Goal: Book appointment/travel/reservation

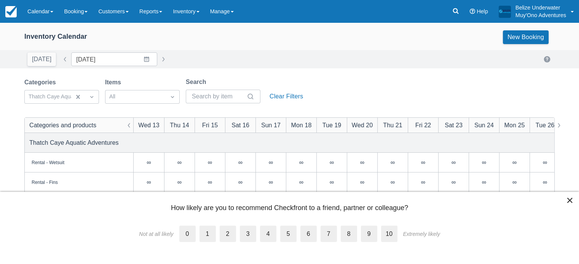
click at [570, 201] on button "×" at bounding box center [569, 200] width 7 height 12
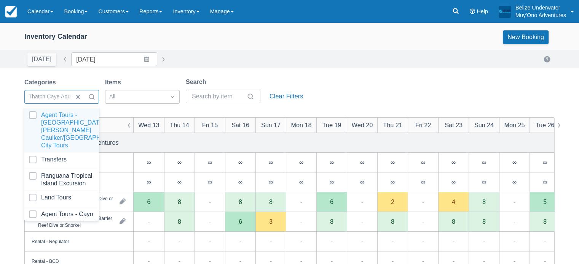
click at [65, 100] on div at bounding box center [69, 97] width 80 height 10
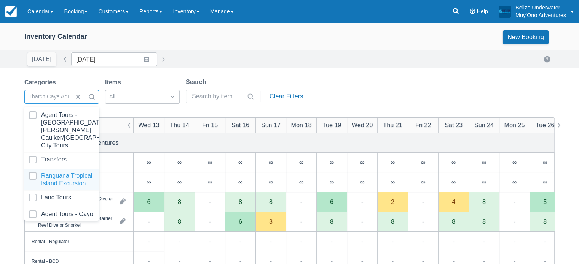
scroll to position [76, 0]
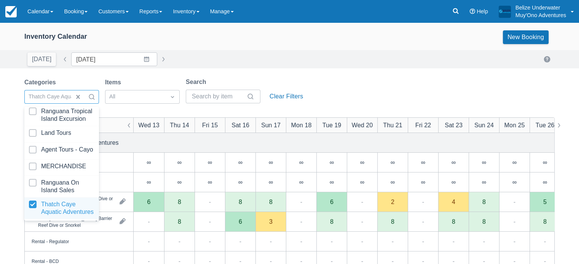
click at [70, 201] on div at bounding box center [61, 208] width 65 height 15
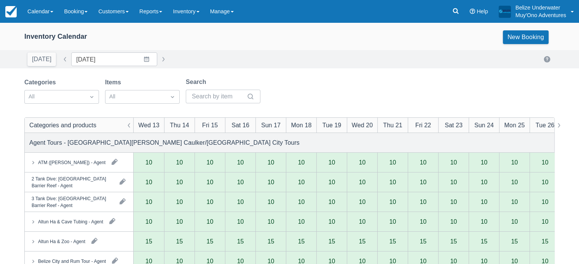
click at [252, 36] on div "Inventory Calendar New Booking" at bounding box center [289, 37] width 530 height 14
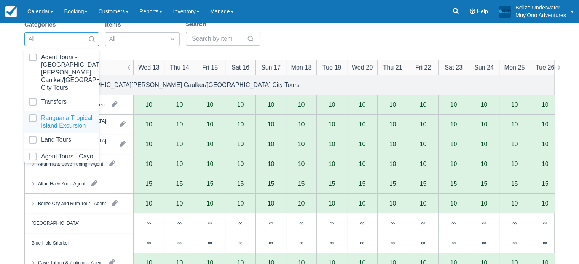
scroll to position [76, 0]
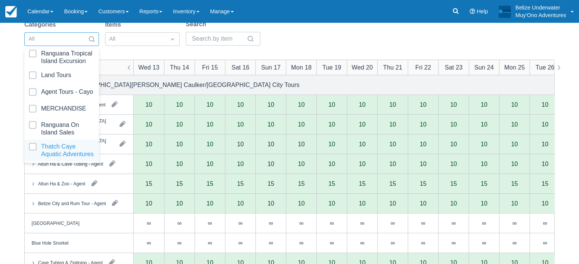
click at [63, 149] on div at bounding box center [61, 150] width 65 height 15
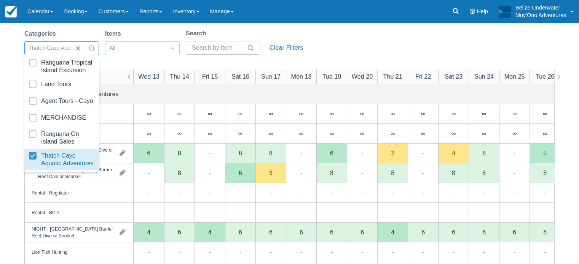
click at [346, 40] on div "Categories option Thatch Caye Aquatic Adventures, selected. option Thatch Caye …" at bounding box center [289, 44] width 530 height 31
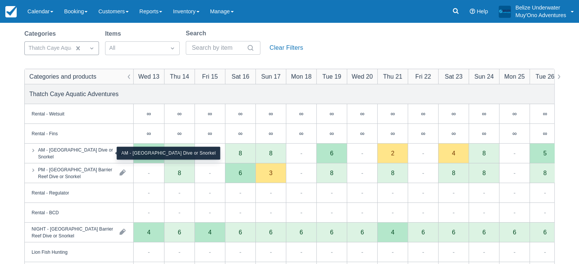
click at [65, 151] on div "AM - [GEOGRAPHIC_DATA] Dive or Snorkel" at bounding box center [75, 153] width 75 height 14
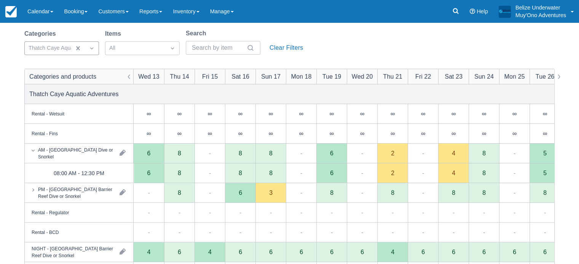
click at [57, 201] on div "PM - [GEOGRAPHIC_DATA] Barrier Reef Dive or Snorkel" at bounding box center [79, 192] width 108 height 19
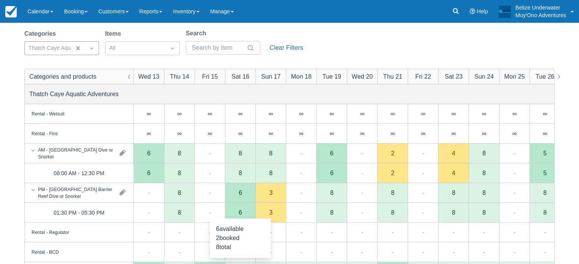
click at [237, 213] on div "6" at bounding box center [240, 213] width 30 height 20
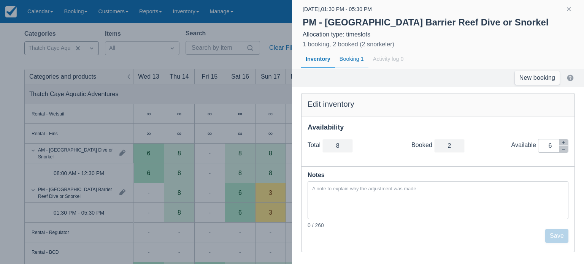
click at [351, 61] on div "Booking 1" at bounding box center [351, 60] width 33 height 18
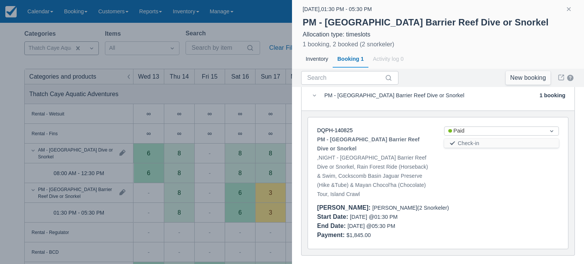
click at [233, 142] on div at bounding box center [292, 132] width 584 height 264
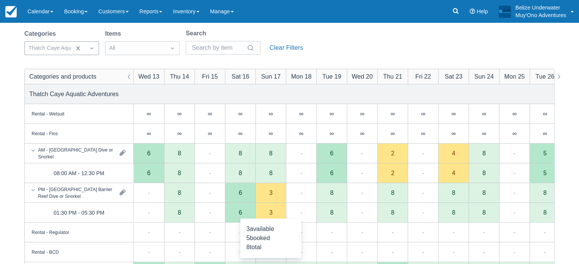
click at [269, 212] on div "3" at bounding box center [270, 213] width 3 height 6
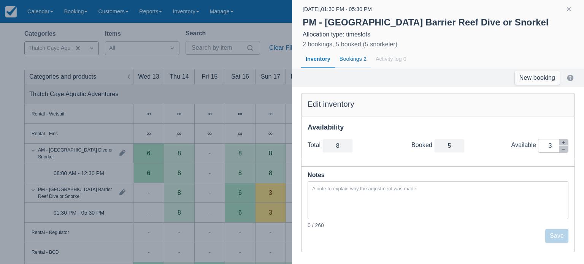
click at [349, 54] on div "Bookings 2" at bounding box center [353, 60] width 36 height 18
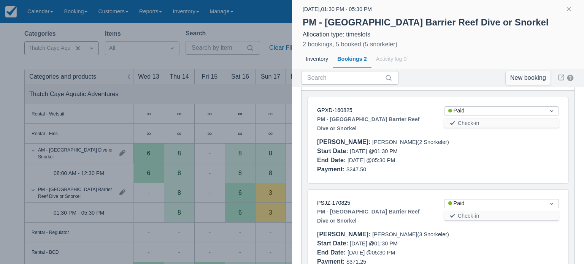
click at [272, 134] on div at bounding box center [292, 132] width 584 height 264
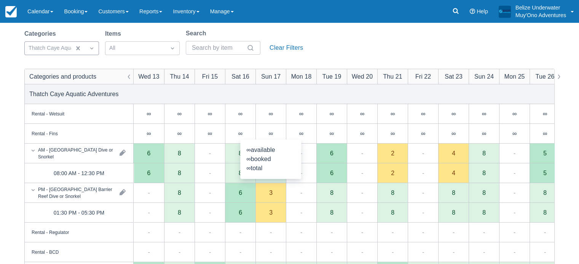
click at [272, 134] on div "∞" at bounding box center [271, 134] width 4 height 6
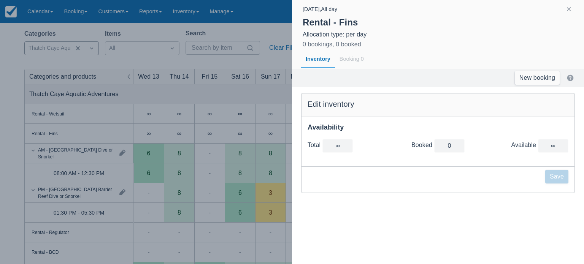
click at [272, 134] on div at bounding box center [292, 132] width 584 height 264
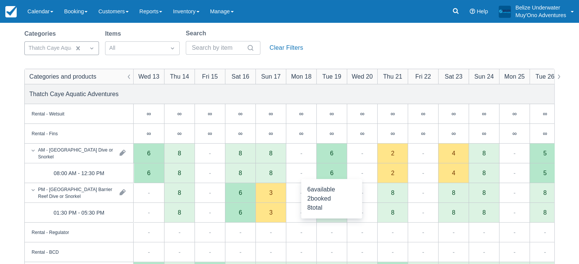
click at [331, 172] on div "6" at bounding box center [331, 173] width 3 height 6
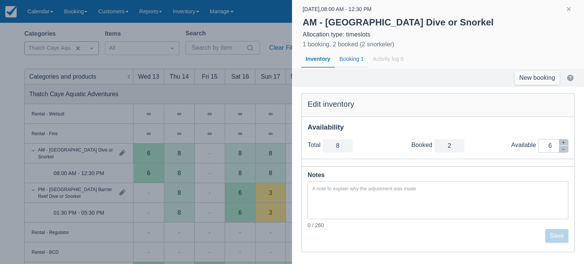
click at [356, 60] on div "Booking 1" at bounding box center [351, 60] width 33 height 18
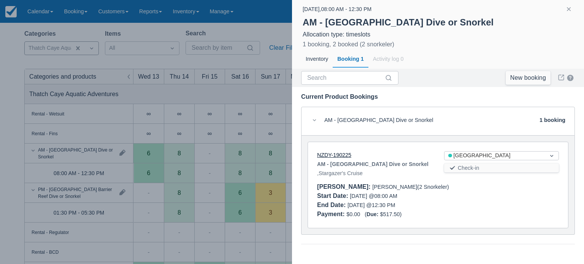
click at [325, 153] on link "NZDY-190225" at bounding box center [334, 155] width 34 height 6
click at [239, 63] on div at bounding box center [292, 132] width 584 height 264
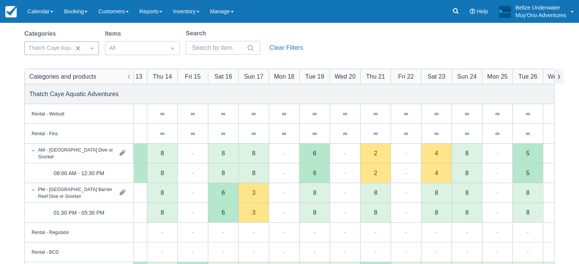
click at [558, 78] on button "button" at bounding box center [558, 76] width 9 height 15
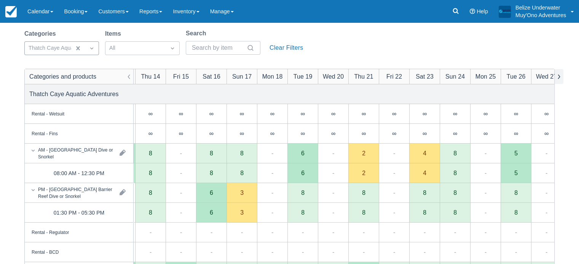
click at [558, 78] on button "button" at bounding box center [558, 76] width 9 height 15
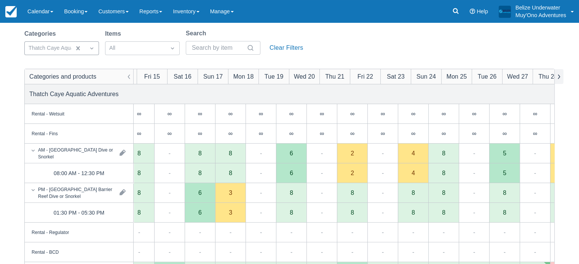
click at [558, 78] on button "button" at bounding box center [558, 76] width 9 height 15
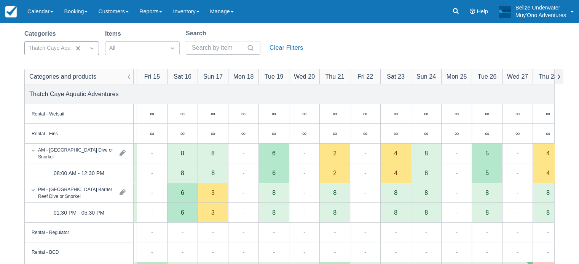
click at [558, 78] on button "button" at bounding box center [558, 76] width 9 height 15
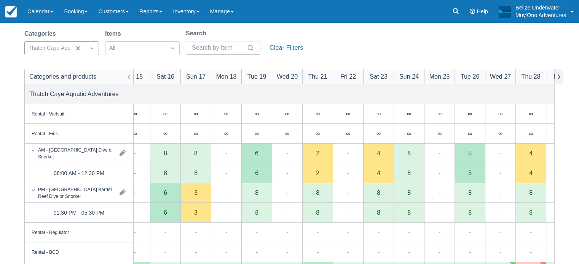
click at [558, 78] on button "button" at bounding box center [558, 76] width 9 height 15
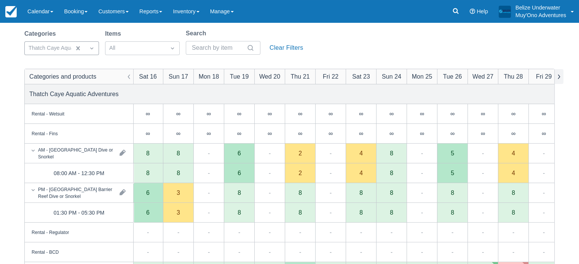
click at [558, 78] on button "button" at bounding box center [558, 76] width 9 height 15
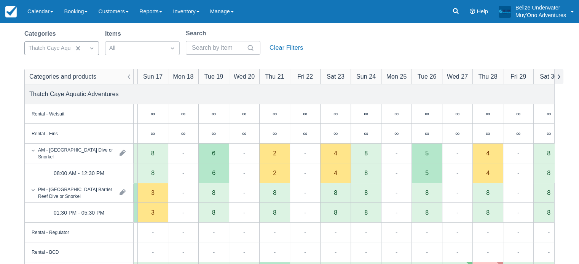
click at [558, 78] on button "button" at bounding box center [558, 76] width 9 height 15
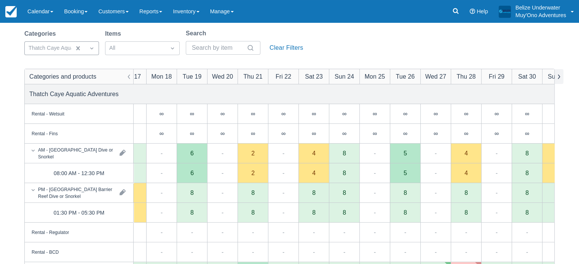
click at [558, 78] on button "button" at bounding box center [558, 76] width 9 height 15
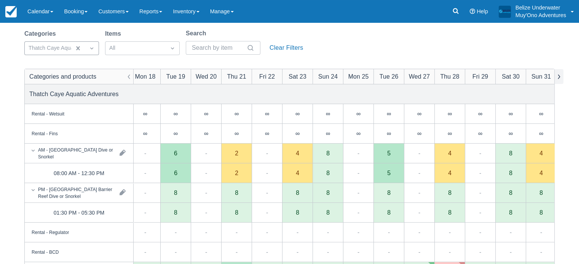
click at [558, 78] on button "button" at bounding box center [558, 76] width 9 height 15
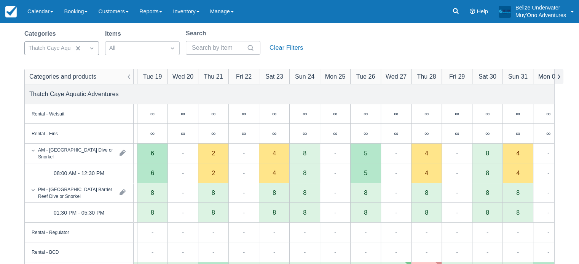
click at [558, 78] on button "button" at bounding box center [558, 76] width 9 height 15
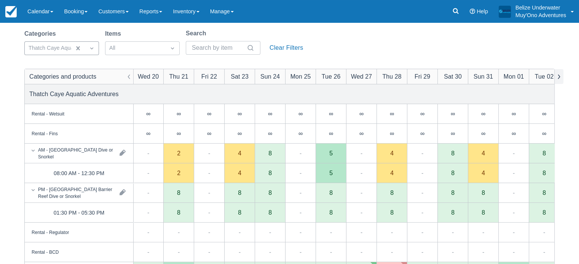
click at [558, 78] on button "button" at bounding box center [558, 76] width 9 height 15
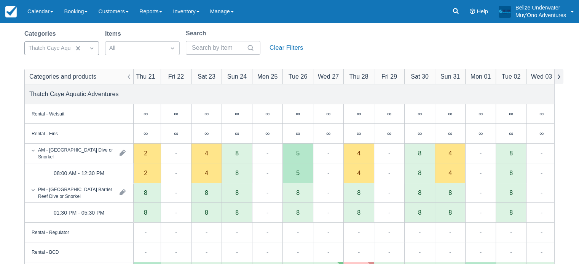
click at [558, 78] on button "button" at bounding box center [558, 76] width 9 height 15
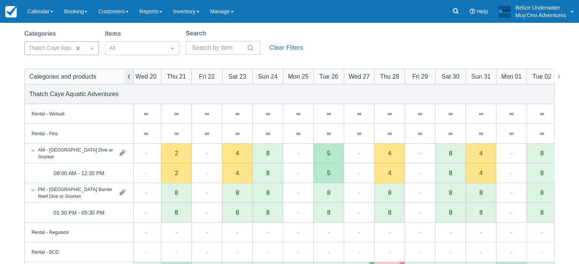
click at [127, 78] on button "button" at bounding box center [128, 76] width 9 height 15
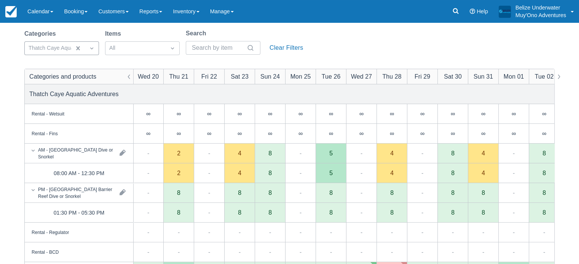
click at [177, 181] on div "[PERSON_NAME] ∞ available ∞ booked ∞ total ∞ available ∞ booked ∞ total ∞ avail…" at bounding box center [289, 95] width 579 height 242
click at [176, 172] on div "2" at bounding box center [178, 174] width 30 height 20
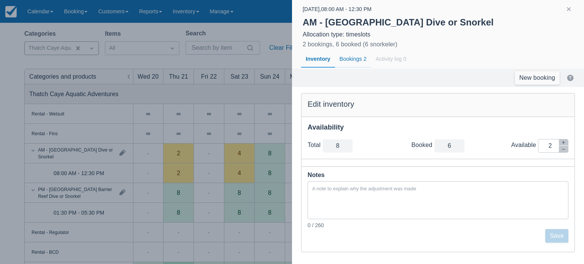
click at [358, 60] on div "Bookings 2" at bounding box center [353, 60] width 36 height 18
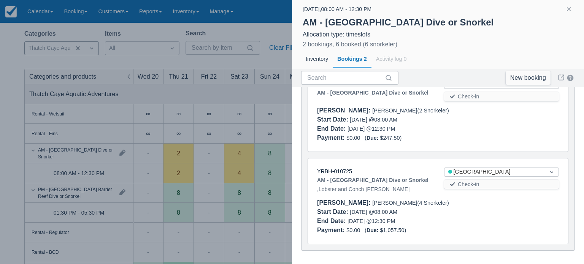
click at [220, 116] on div at bounding box center [292, 132] width 584 height 264
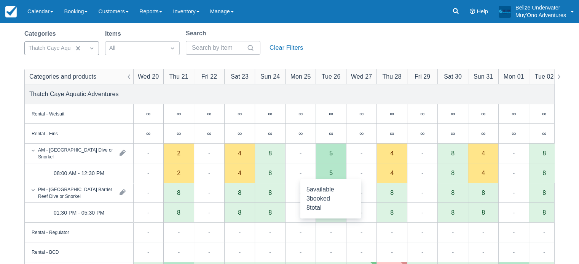
click at [332, 178] on div "5" at bounding box center [330, 174] width 30 height 20
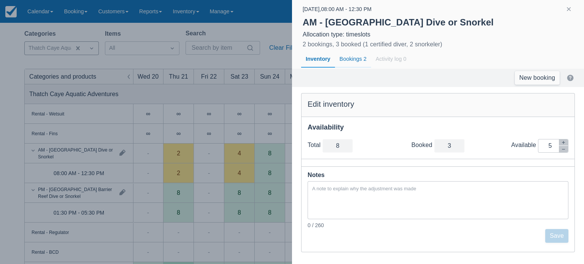
click at [356, 56] on div "Bookings 2" at bounding box center [353, 60] width 36 height 18
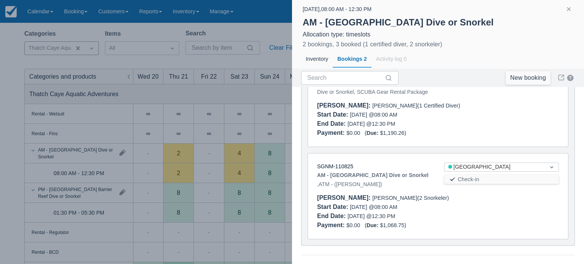
click at [271, 104] on div at bounding box center [292, 132] width 584 height 264
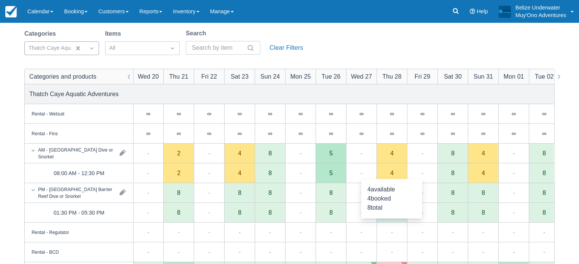
click at [388, 173] on div "4" at bounding box center [391, 174] width 30 height 20
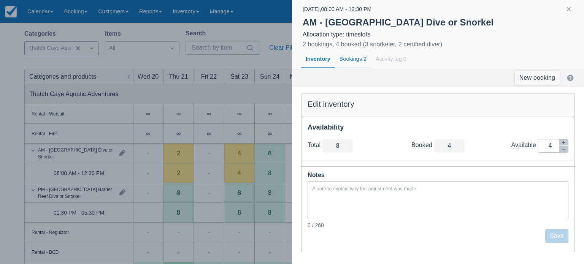
click at [354, 53] on div "Bookings 2" at bounding box center [353, 60] width 36 height 18
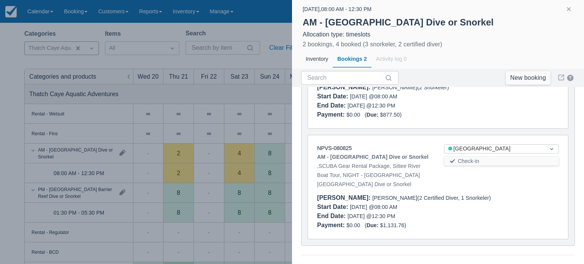
click at [279, 134] on div at bounding box center [292, 132] width 584 height 264
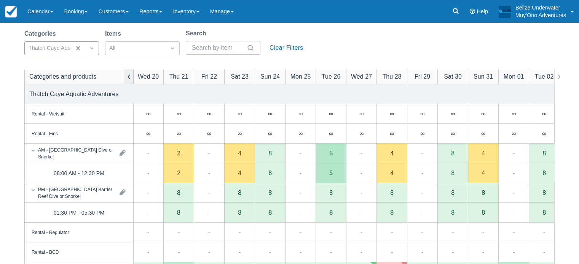
scroll to position [0, 196]
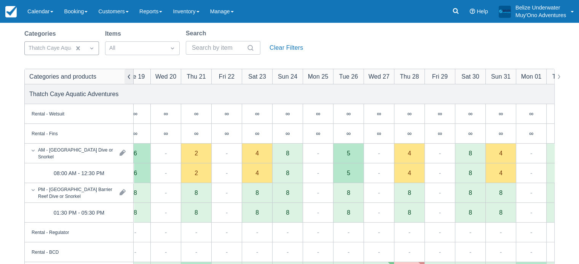
click at [124, 81] on button "button" at bounding box center [128, 76] width 9 height 15
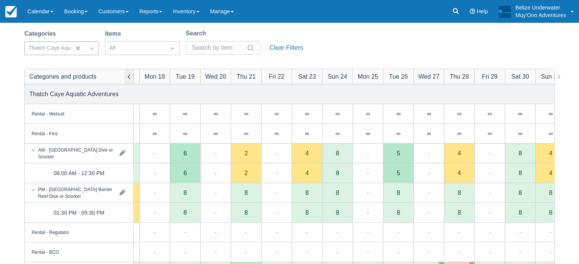
click at [124, 81] on button "button" at bounding box center [128, 76] width 9 height 15
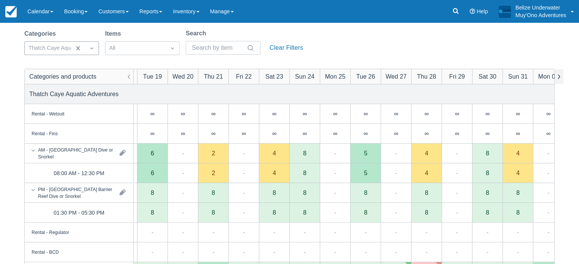
click at [559, 79] on button "button" at bounding box center [558, 76] width 9 height 15
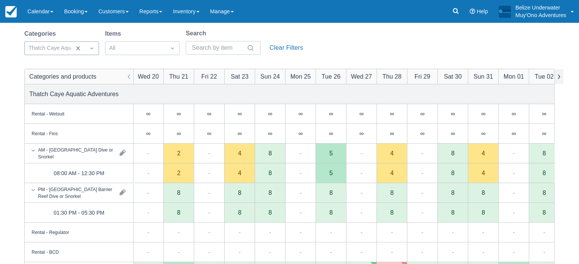
click at [559, 79] on button "button" at bounding box center [558, 76] width 9 height 15
